Goal: Task Accomplishment & Management: Complete application form

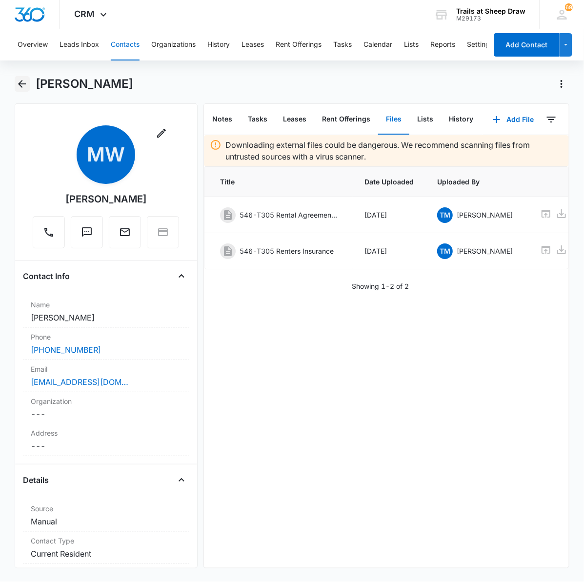
click at [15, 84] on button "Back" at bounding box center [22, 84] width 15 height 16
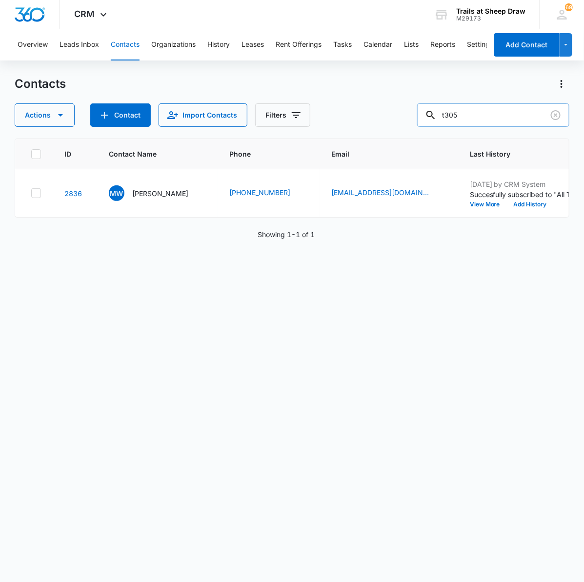
drag, startPoint x: 475, startPoint y: 112, endPoint x: 441, endPoint y: 111, distance: 34.2
click at [441, 111] on div "t305" at bounding box center [493, 114] width 152 height 23
click at [118, 40] on button "Contacts" at bounding box center [125, 44] width 29 height 31
click at [511, 115] on input "text" at bounding box center [501, 114] width 138 height 23
type input "P301"
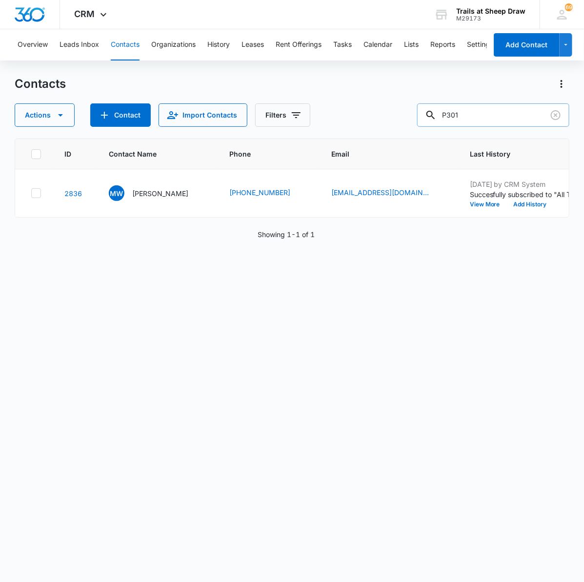
click at [494, 115] on input "P301" at bounding box center [493, 114] width 152 height 23
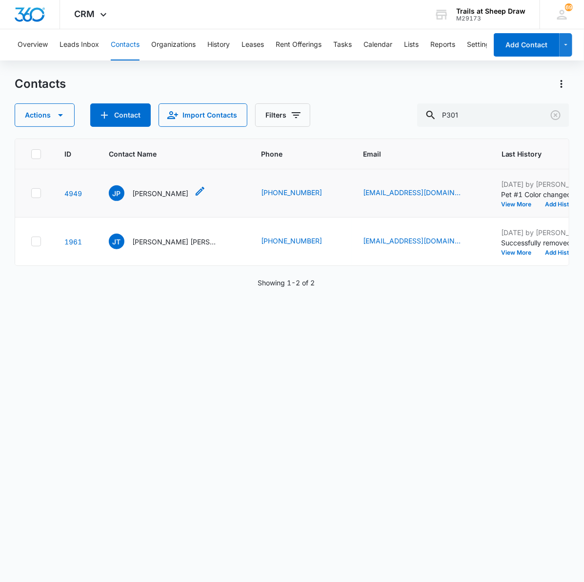
click at [168, 196] on p "Jessica Preston" at bounding box center [160, 193] width 56 height 10
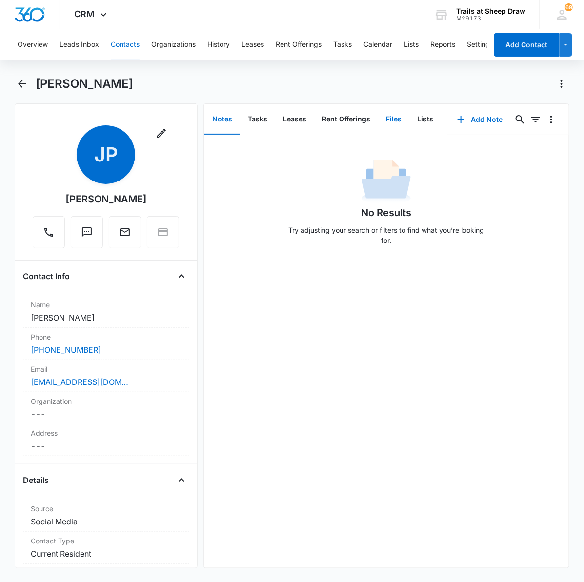
click at [403, 117] on button "Files" at bounding box center [393, 119] width 31 height 30
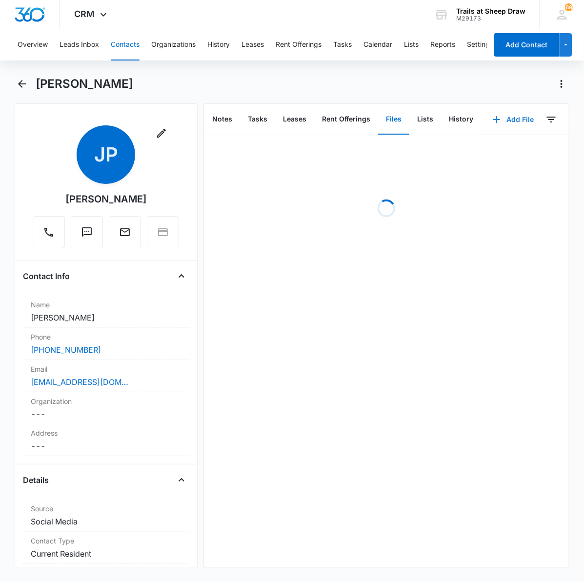
click at [519, 122] on button "Add File" at bounding box center [513, 119] width 60 height 23
click at [495, 151] on div "Upload Files" at bounding box center [500, 150] width 39 height 7
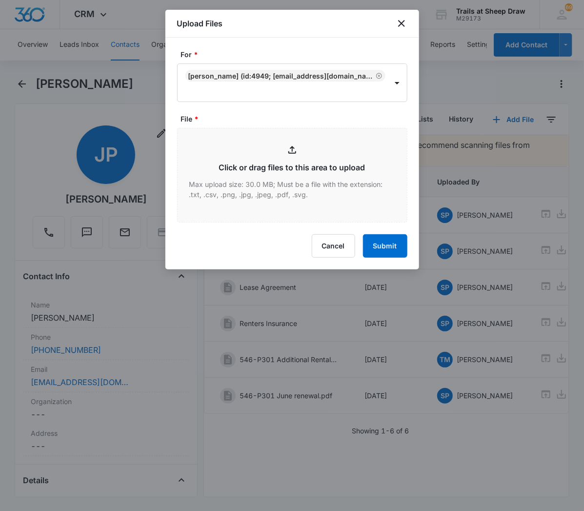
type input "C:\fakepath\546-P301 Pet Vaccine.pdf"
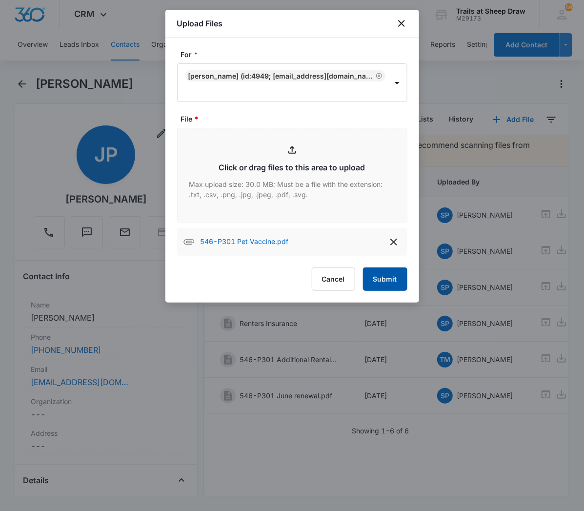
click at [385, 288] on button "Submit" at bounding box center [385, 278] width 44 height 23
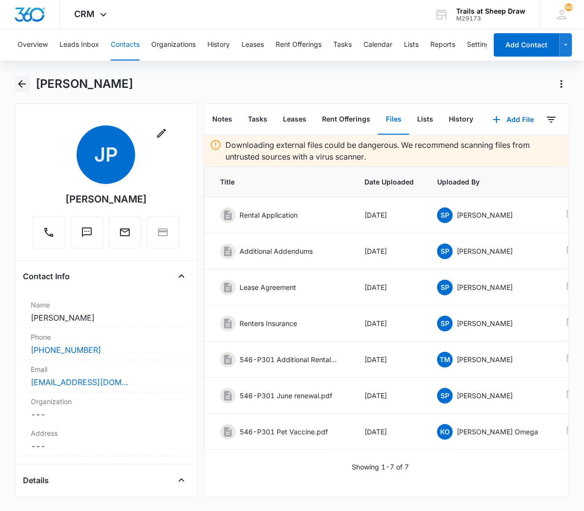
click at [26, 86] on icon "Back" at bounding box center [22, 84] width 12 height 12
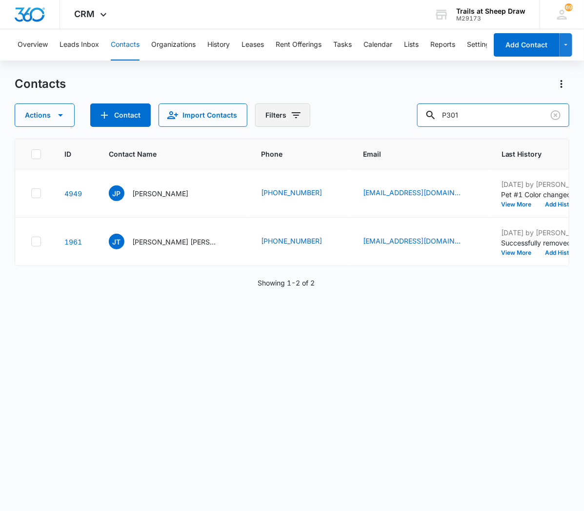
drag, startPoint x: 485, startPoint y: 116, endPoint x: 260, endPoint y: 124, distance: 226.0
click at [260, 124] on div "Actions Contact Import Contacts Filters P301" at bounding box center [292, 114] width 555 height 23
type input "d201"
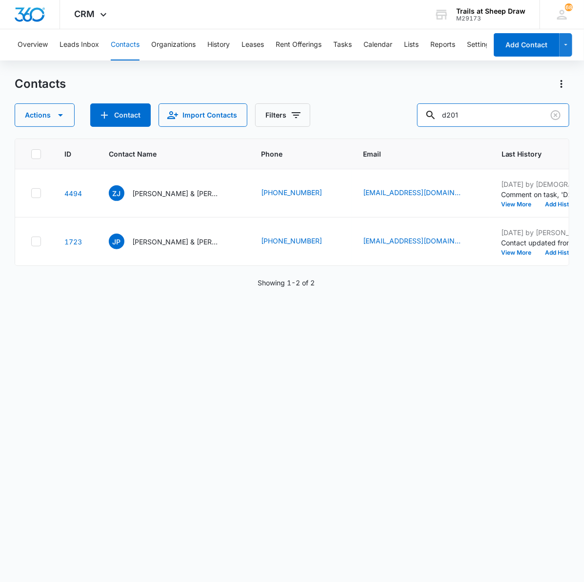
drag, startPoint x: 501, startPoint y: 121, endPoint x: 414, endPoint y: 115, distance: 88.0
click at [414, 115] on div "Actions Contact Import Contacts Filters d201" at bounding box center [292, 114] width 555 height 23
type input "T201"
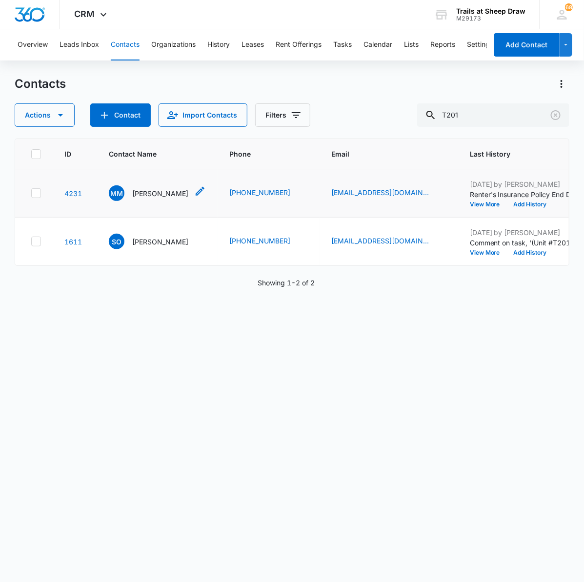
click at [157, 198] on p "[PERSON_NAME]" at bounding box center [160, 193] width 56 height 10
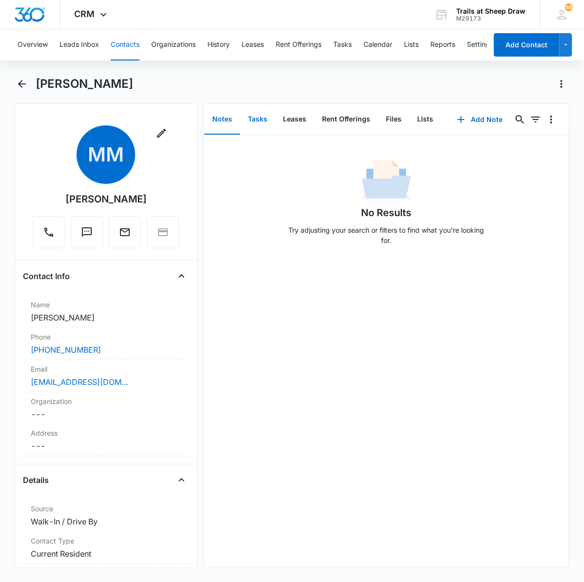
click at [255, 118] on button "Tasks" at bounding box center [257, 119] width 35 height 30
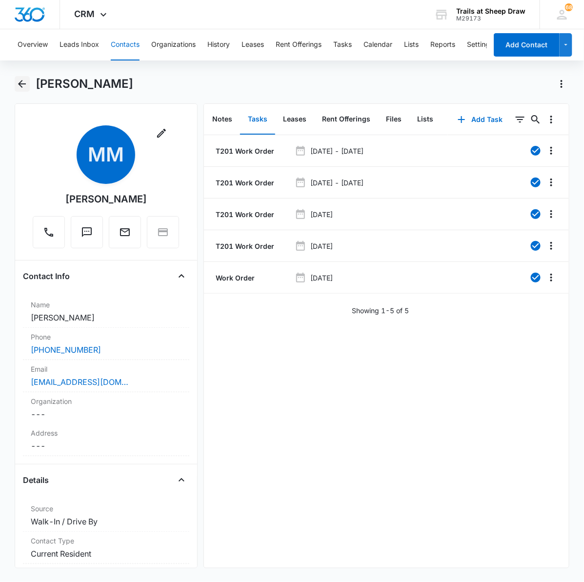
click at [23, 79] on icon "Back" at bounding box center [22, 84] width 12 height 12
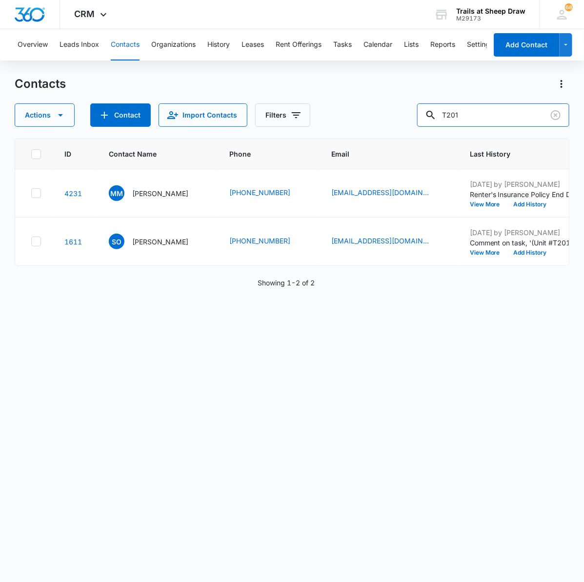
drag, startPoint x: 486, startPoint y: 114, endPoint x: 405, endPoint y: 116, distance: 80.5
click at [418, 118] on div "Actions Contact Import Contacts Filters T201" at bounding box center [292, 114] width 555 height 23
click at [311, 499] on div "ID Contact Name Phone Email Last History Assigned To Contact Type Contact Statu…" at bounding box center [292, 354] width 555 height 431
click at [536, 109] on input "text" at bounding box center [501, 114] width 138 height 23
type input "h304"
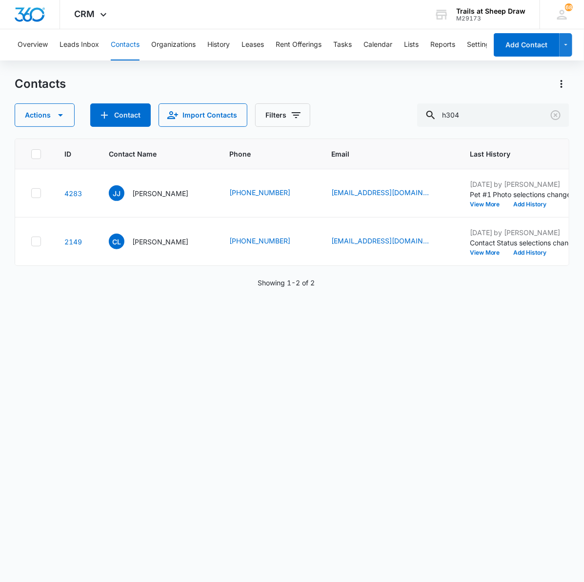
drag, startPoint x: 179, startPoint y: 262, endPoint x: 333, endPoint y: 277, distance: 154.8
click at [333, 277] on div "ID Contact Name Phone Email Last History Assigned To Contact Type Contact Statu…" at bounding box center [292, 354] width 555 height 431
drag, startPoint x: 333, startPoint y: 277, endPoint x: 203, endPoint y: 277, distance: 129.8
click at [227, 288] on div "Showing 1-2 of 2" at bounding box center [292, 283] width 555 height 10
click at [138, 192] on p "[PERSON_NAME]" at bounding box center [160, 193] width 56 height 10
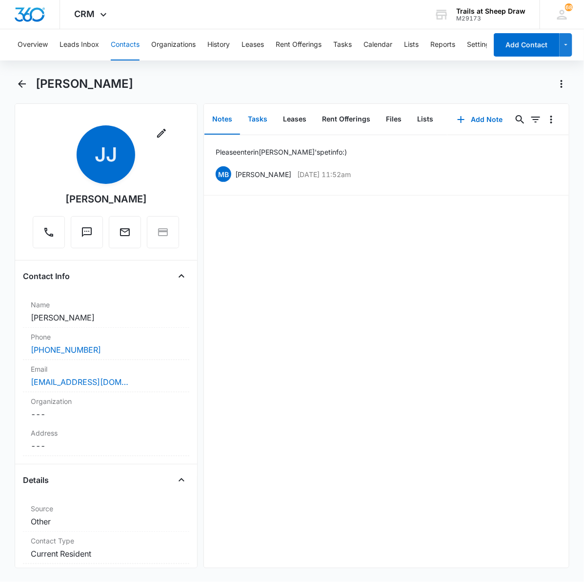
click at [260, 115] on button "Tasks" at bounding box center [257, 119] width 35 height 30
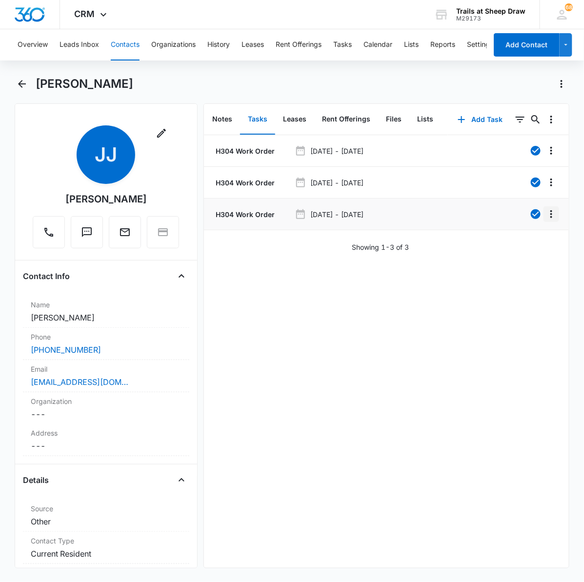
click at [545, 216] on icon "Overflow Menu" at bounding box center [551, 214] width 12 height 12
click at [460, 274] on div "H304 Work Order [DATE] - [DATE] H304 Work Order [DATE] - [DATE] H304 Work Order…" at bounding box center [386, 351] width 365 height 433
click at [457, 118] on icon "button" at bounding box center [462, 120] width 12 height 12
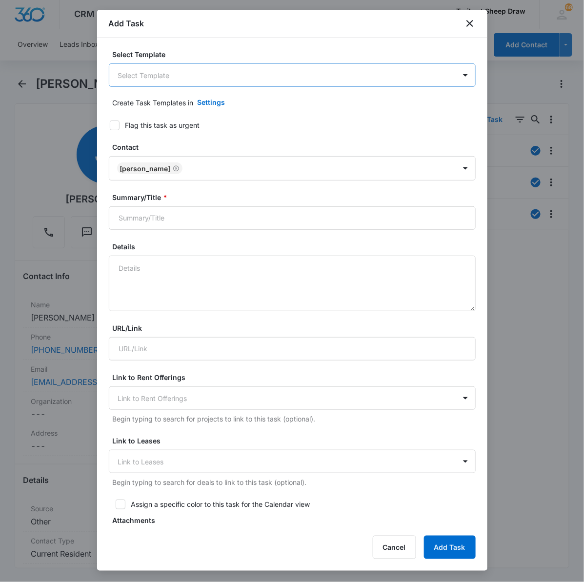
click at [220, 79] on body "CRM Apps Reputation Websites Forms CRM Email Social Content Ads Intelligence Fi…" at bounding box center [292, 291] width 584 height 582
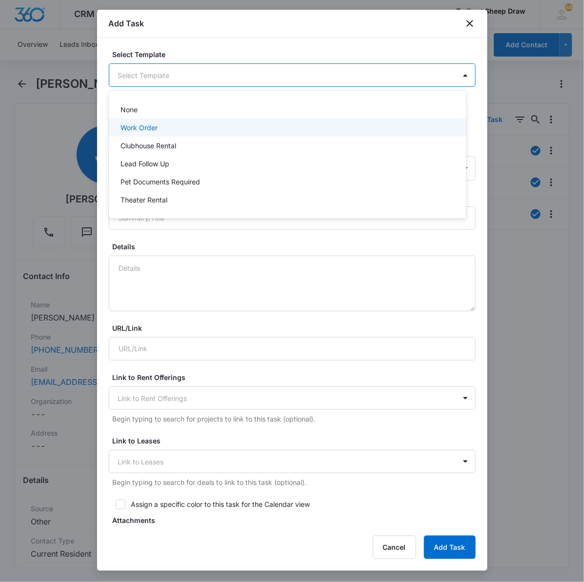
click at [218, 133] on div "Work Order" at bounding box center [288, 128] width 358 height 18
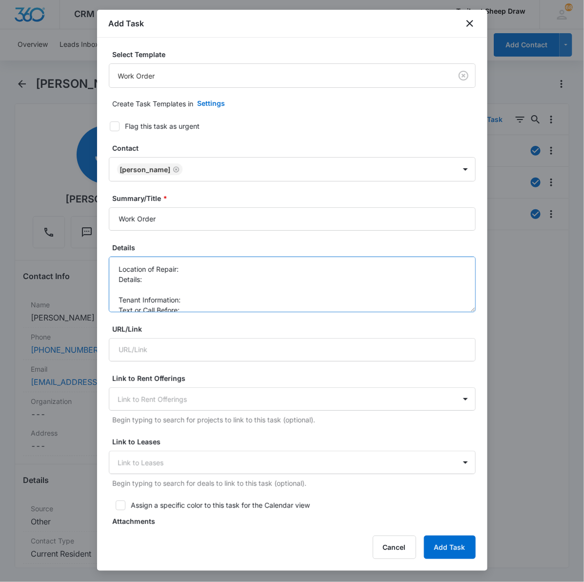
click at [184, 271] on textarea "Location of Repair: Details: Tenant Information: Text or Call Before:" at bounding box center [292, 285] width 367 height 56
click at [159, 282] on textarea "Location of Repair: Water heater Details: Tenant Information: Text or Call Befo…" at bounding box center [292, 285] width 367 height 56
click at [189, 300] on textarea "Location of Repair: Water heater Details: Broken water heater Tenant Informatio…" at bounding box center [292, 285] width 367 height 56
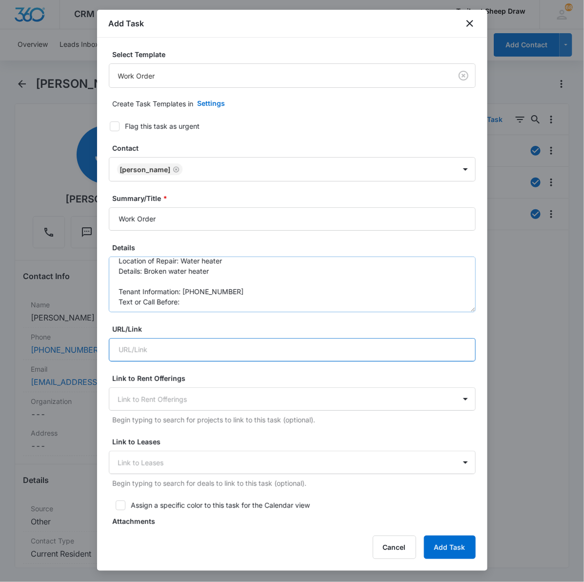
scroll to position [10, 0]
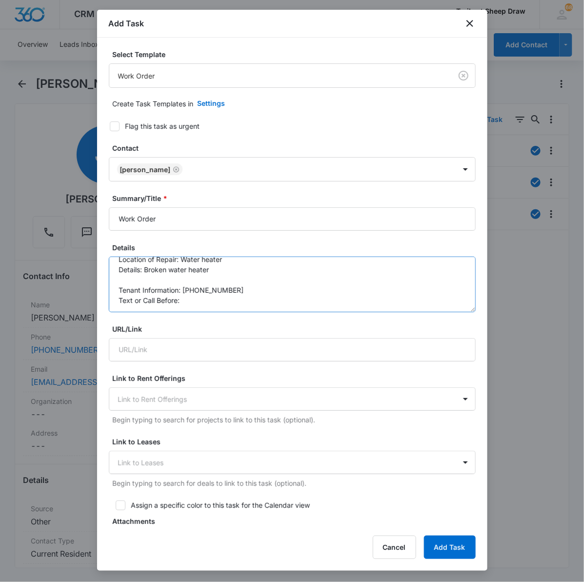
click at [193, 301] on textarea "Location of Repair: Water heater Details: Broken water heater Tenant Informatio…" at bounding box center [292, 285] width 367 height 56
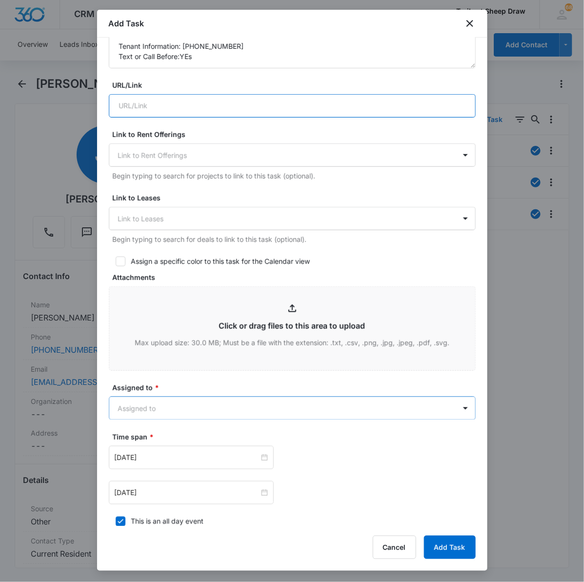
scroll to position [305, 0]
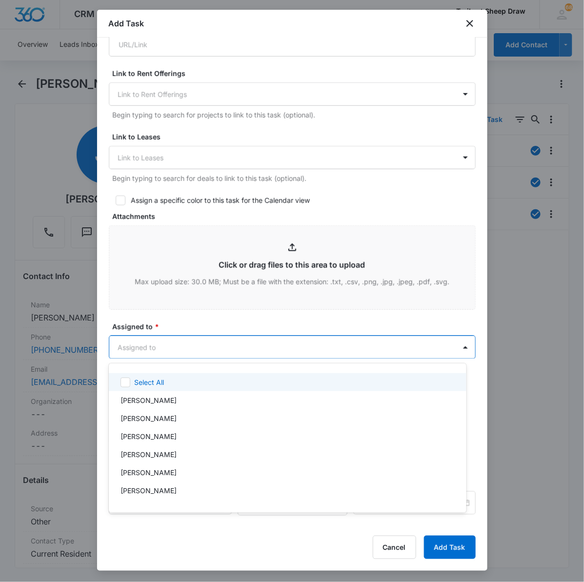
click at [274, 355] on body "CRM Apps Reputation Websites Forms CRM Email Social Content Ads Intelligence Fi…" at bounding box center [292, 291] width 584 height 582
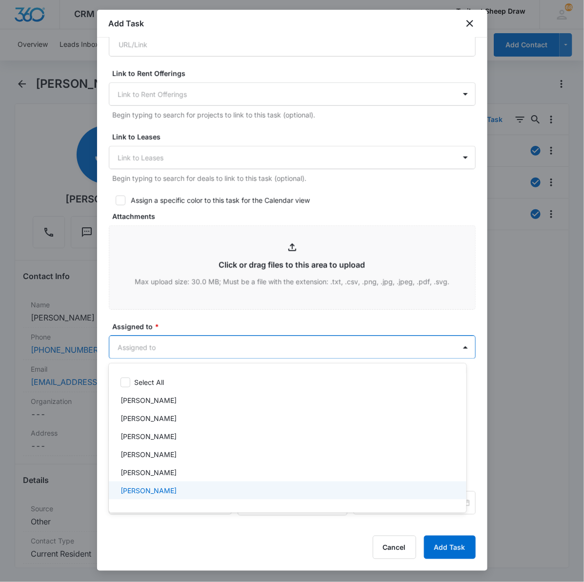
click at [211, 491] on div "[PERSON_NAME]" at bounding box center [286, 490] width 332 height 10
click at [296, 510] on div at bounding box center [292, 291] width 584 height 582
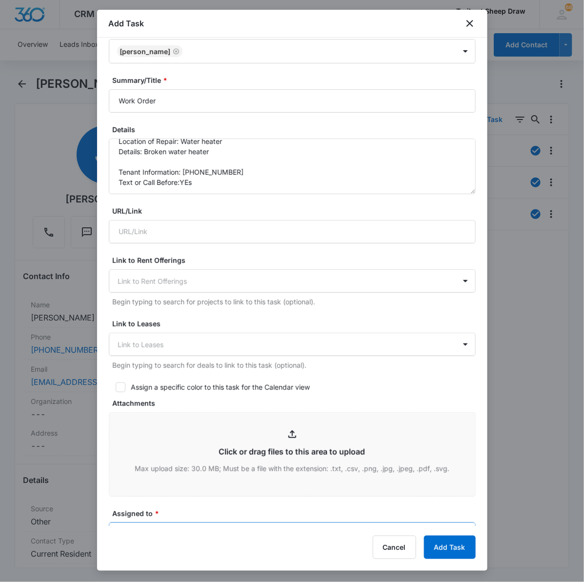
scroll to position [86, 0]
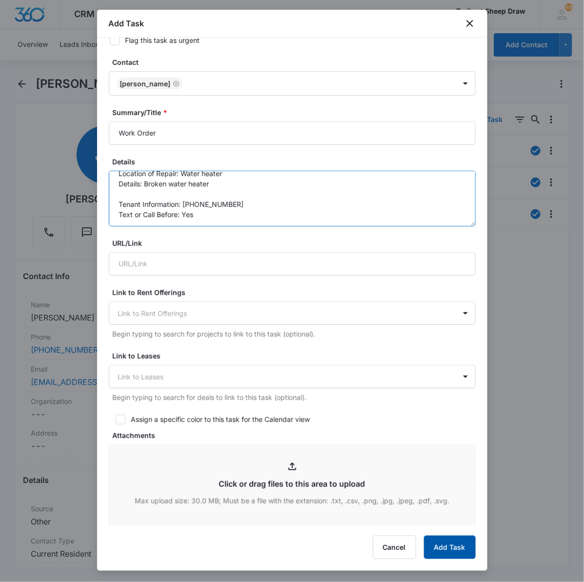
type textarea "Location of Repair: Water heater Details: Broken water heater Tenant Informatio…"
click at [462, 510] on button "Add Task" at bounding box center [450, 547] width 52 height 23
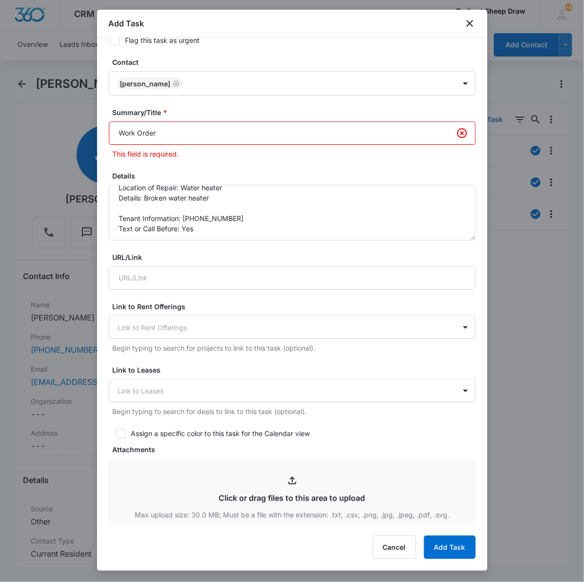
click at [313, 135] on input "Work Order" at bounding box center [292, 132] width 367 height 23
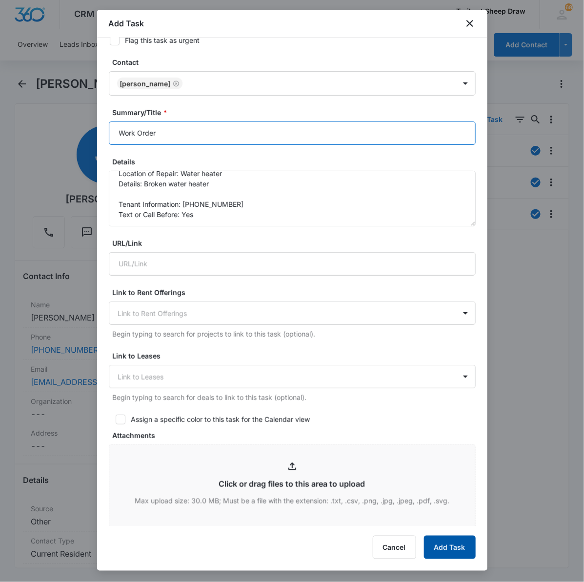
type input "Work Order"
click at [457, 510] on button "Add Task" at bounding box center [450, 547] width 52 height 23
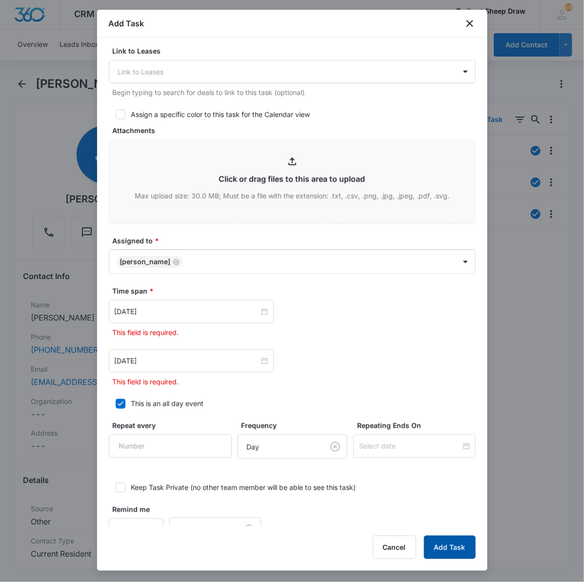
scroll to position [419, 0]
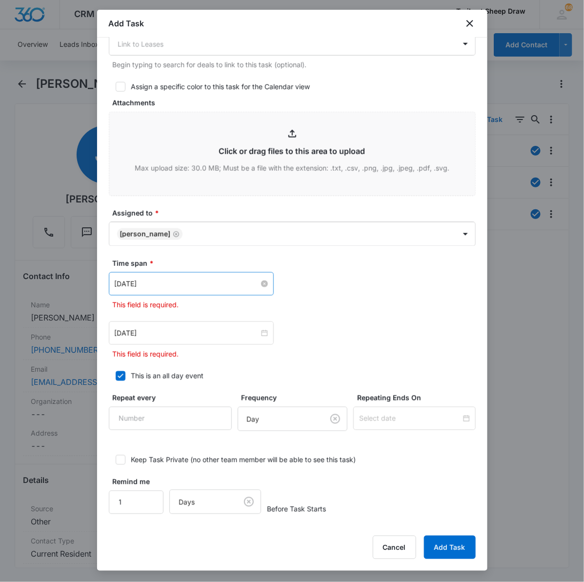
click at [179, 283] on input "[DATE]" at bounding box center [187, 284] width 144 height 11
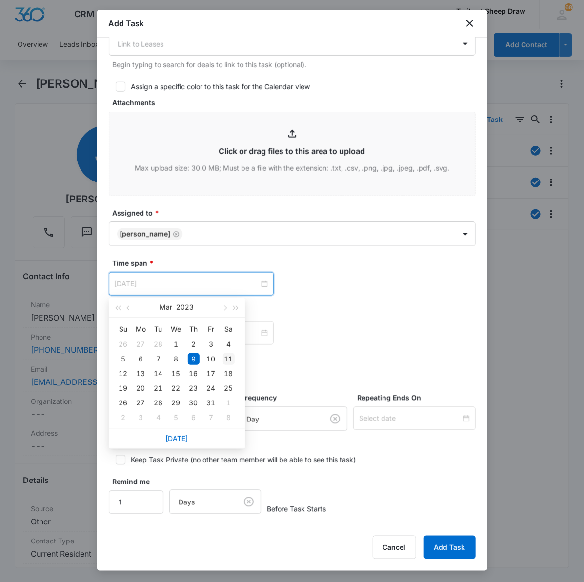
type input "[DATE]"
click at [227, 357] on div "11" at bounding box center [229, 359] width 12 height 12
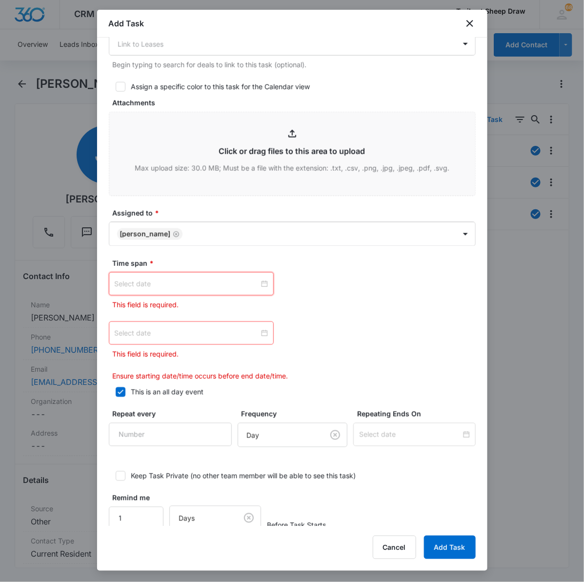
click at [184, 280] on input at bounding box center [187, 284] width 144 height 11
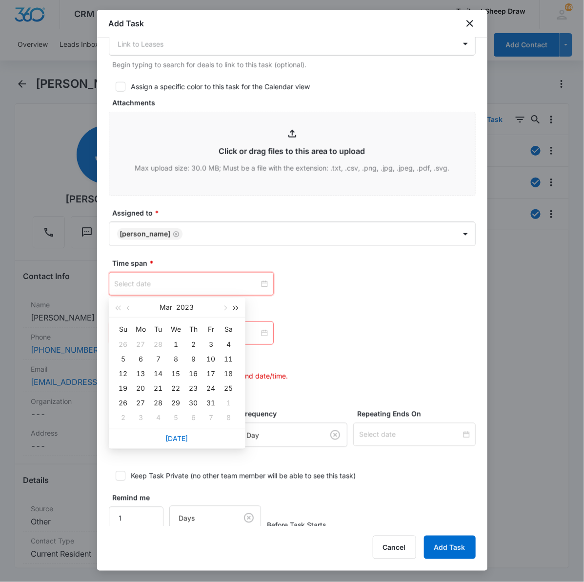
click at [233, 306] on span "button" at bounding box center [235, 308] width 5 height 5
click at [226, 310] on button "button" at bounding box center [225, 308] width 11 height 20
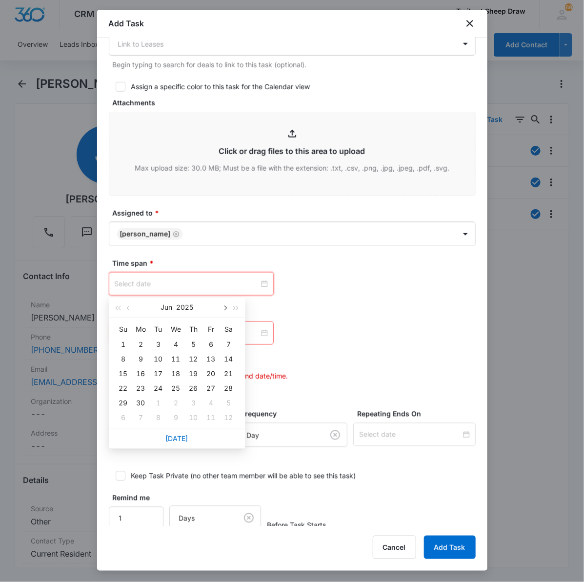
click at [226, 310] on button "button" at bounding box center [225, 308] width 11 height 20
type input "[DATE]"
click at [145, 374] on div "11" at bounding box center [141, 374] width 12 height 12
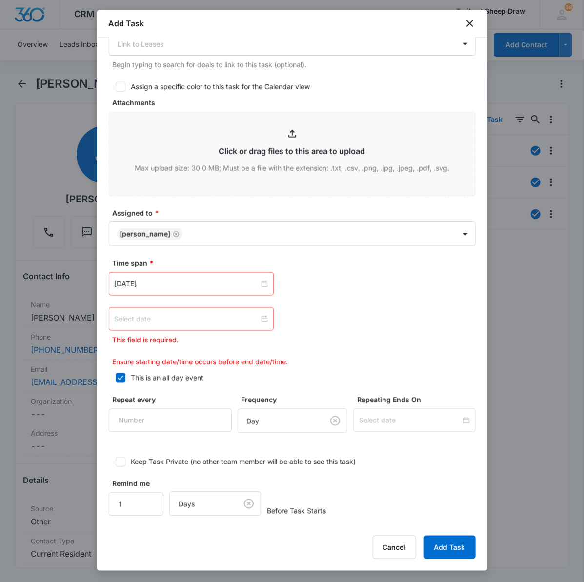
click at [258, 318] on div at bounding box center [191, 319] width 153 height 11
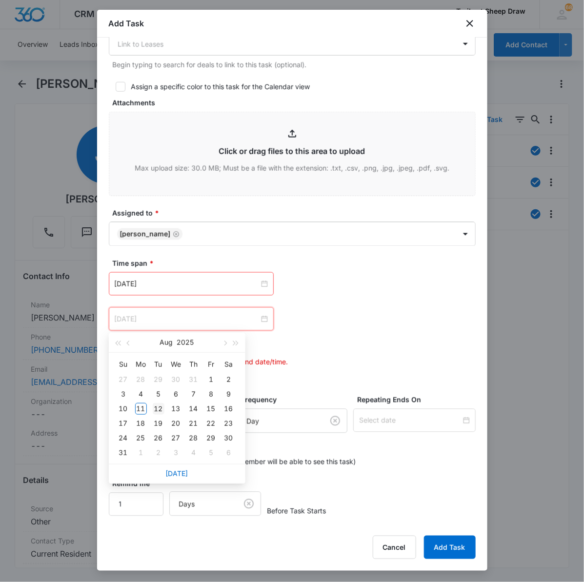
type input "[DATE]"
click at [162, 408] on div "12" at bounding box center [159, 409] width 12 height 12
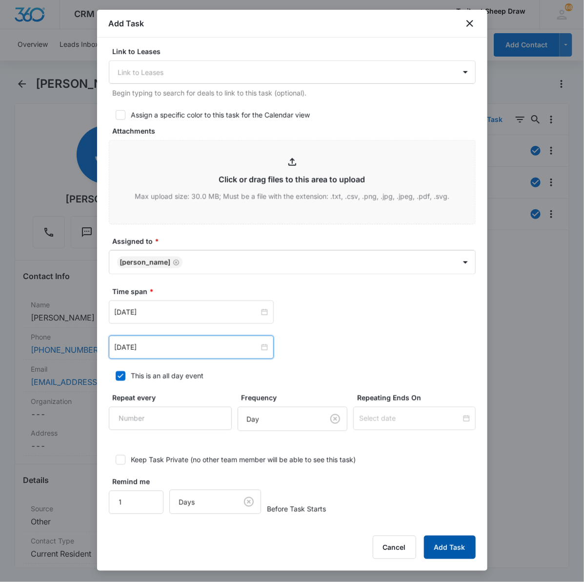
click at [444, 510] on button "Add Task" at bounding box center [450, 547] width 52 height 23
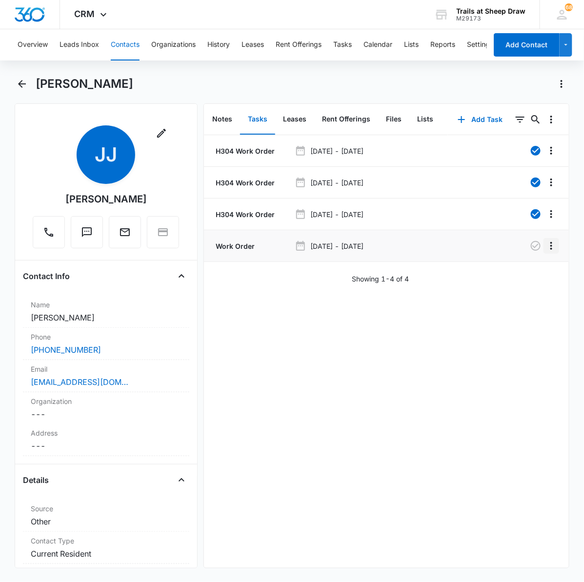
click at [545, 249] on icon "Overflow Menu" at bounding box center [551, 246] width 12 height 12
click at [504, 338] on div "H304 Work Order [DATE] - [DATE] H304 Work Order [DATE] - [DATE] H304 Work Order…" at bounding box center [386, 351] width 365 height 433
click at [471, 344] on div "H304 Work Order [DATE] - [DATE] H304 Work Order [DATE] - [DATE] H304 Work Order…" at bounding box center [386, 351] width 365 height 433
click at [322, 377] on div "H304 Work Order [DATE] - [DATE] H304 Work Order [DATE] - [DATE] H304 Work Order…" at bounding box center [386, 351] width 365 height 433
click at [24, 83] on icon "Back" at bounding box center [22, 84] width 12 height 12
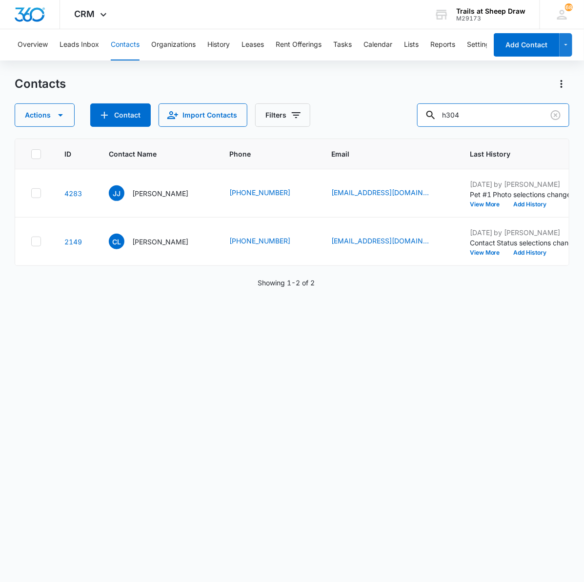
drag, startPoint x: 486, startPoint y: 115, endPoint x: 361, endPoint y: 123, distance: 124.6
click at [366, 122] on div "Actions Contact Import Contacts Filters h304" at bounding box center [292, 114] width 555 height 23
type input "a205"
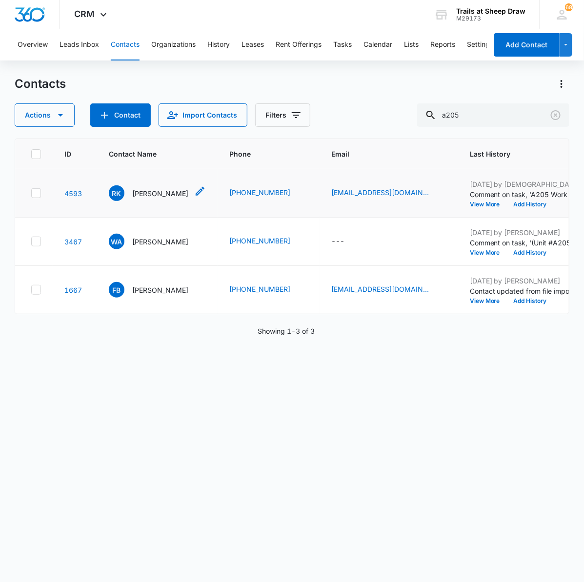
click at [188, 189] on p "[PERSON_NAME]" at bounding box center [160, 193] width 56 height 10
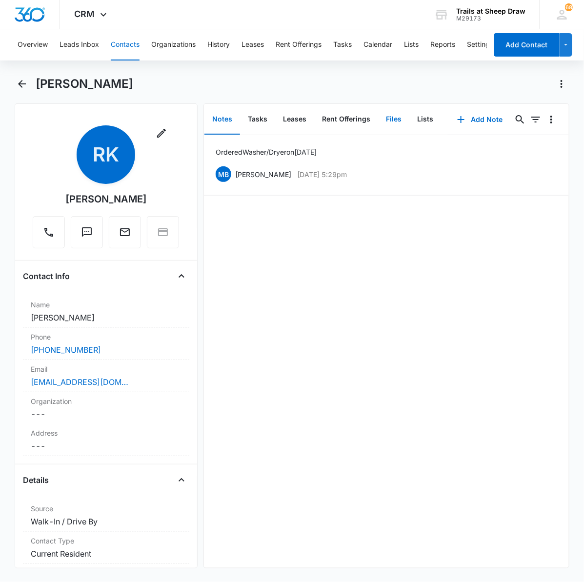
click at [400, 119] on button "Files" at bounding box center [393, 119] width 31 height 30
